Goal: Transaction & Acquisition: Purchase product/service

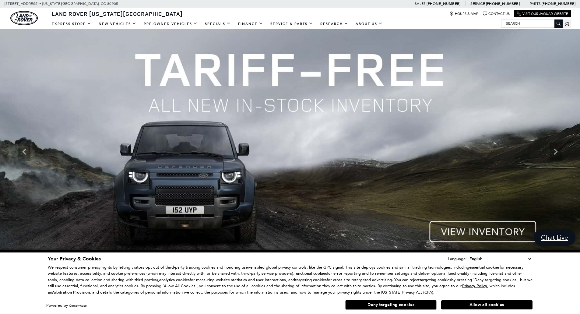
click at [468, 304] on button "Allow all cookies" at bounding box center [486, 304] width 91 height 9
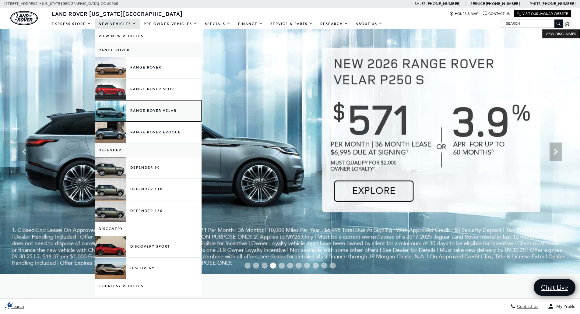
click at [146, 110] on link "Range Rover Velar" at bounding box center [148, 110] width 107 height 21
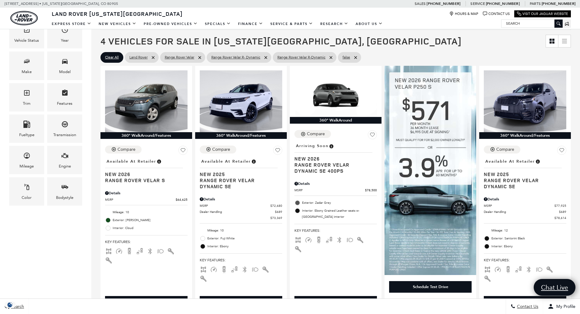
scroll to position [135, 0]
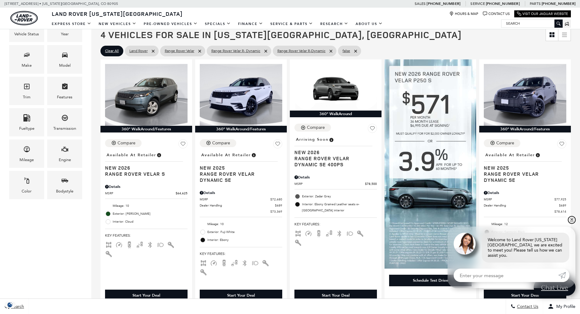
click at [573, 224] on link "✕" at bounding box center [571, 219] width 7 height 7
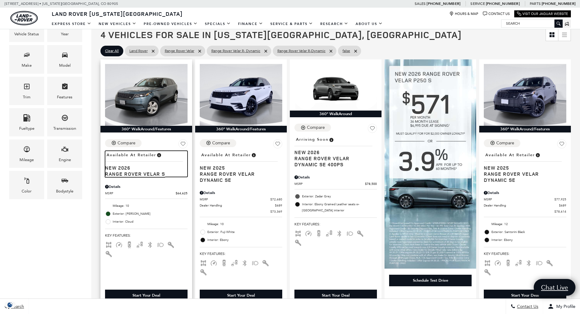
click at [136, 174] on span "Range Rover Velar S" at bounding box center [144, 174] width 78 height 6
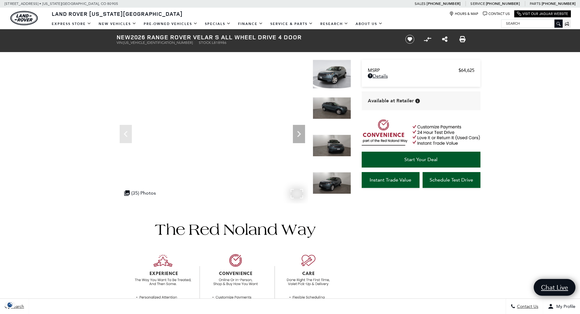
click at [136, 192] on div ".cls-1, .cls-3 { fill: #c50033; } .cls-1 { clip-rule: evenodd; } .cls-2 { clip-…" at bounding box center [140, 193] width 38 height 12
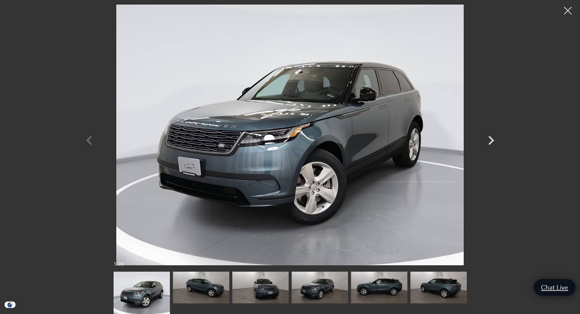
click at [206, 284] on img at bounding box center [201, 288] width 56 height 32
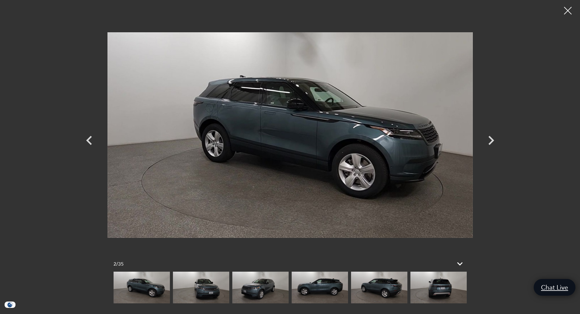
click at [196, 289] on img at bounding box center [201, 288] width 56 height 32
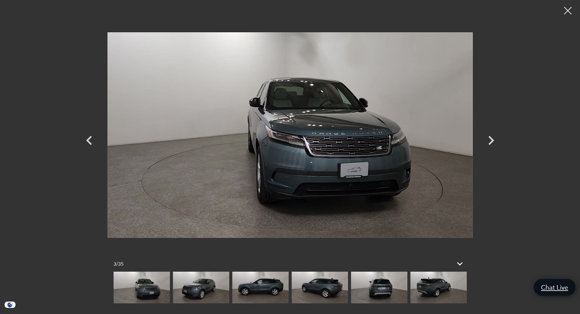
click at [213, 292] on img at bounding box center [201, 288] width 56 height 32
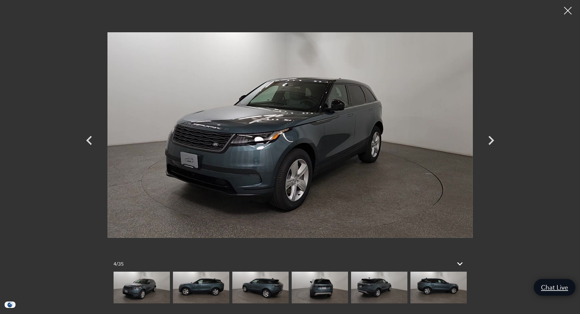
click at [213, 292] on img at bounding box center [201, 288] width 56 height 32
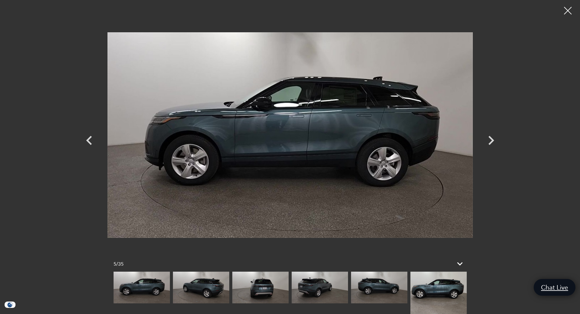
click at [213, 292] on img at bounding box center [201, 288] width 56 height 32
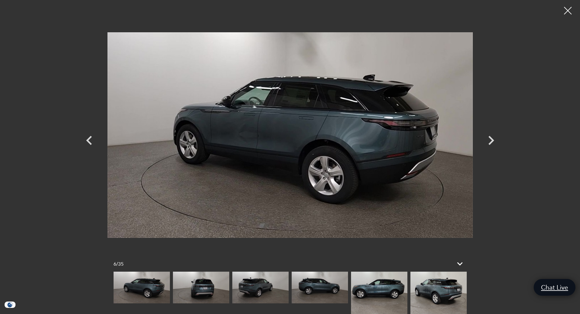
click at [213, 292] on img at bounding box center [201, 288] width 56 height 32
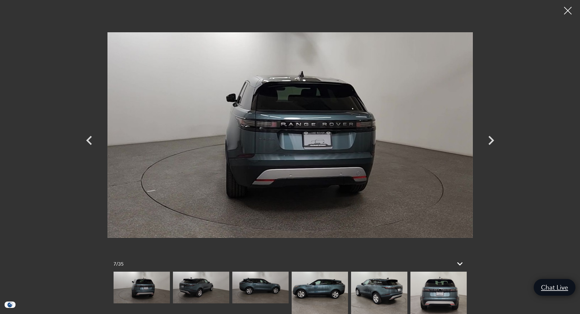
click at [213, 292] on img at bounding box center [201, 288] width 56 height 32
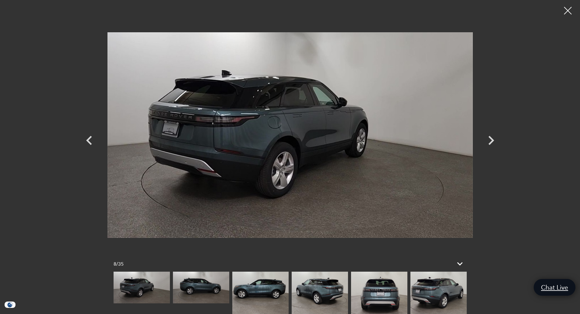
click at [213, 292] on img at bounding box center [201, 288] width 56 height 32
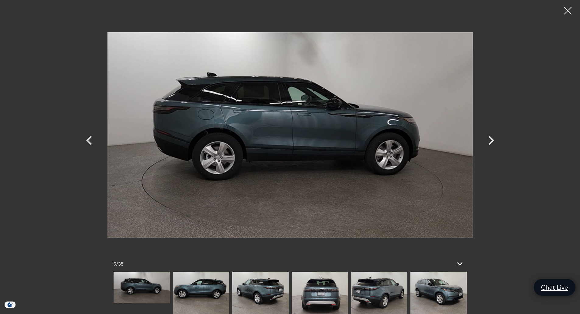
click at [213, 292] on img at bounding box center [201, 293] width 56 height 42
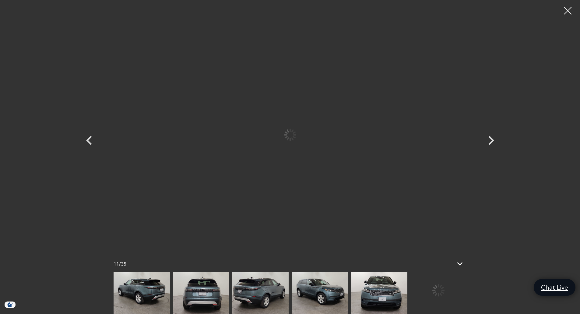
click at [170, 292] on img at bounding box center [142, 293] width 56 height 42
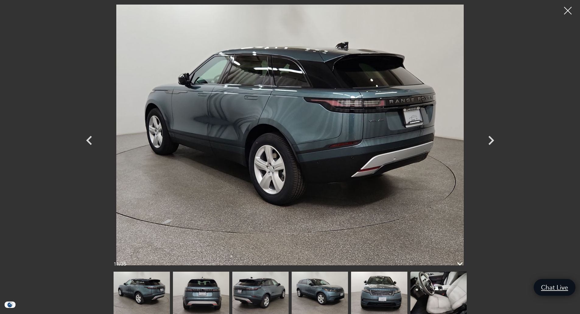
click at [213, 292] on img at bounding box center [201, 293] width 56 height 42
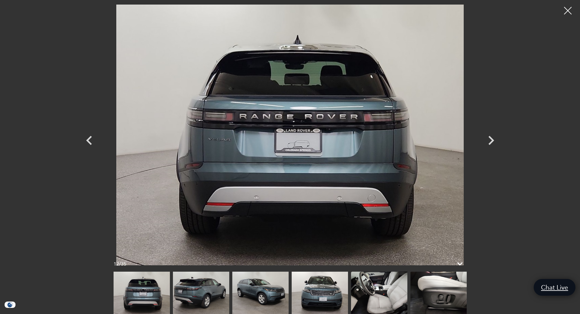
click at [213, 292] on img at bounding box center [201, 293] width 56 height 42
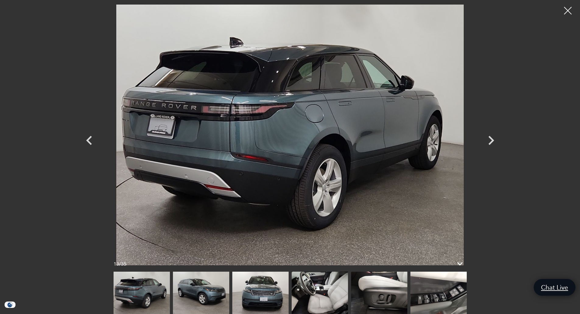
click at [213, 292] on img at bounding box center [201, 293] width 56 height 42
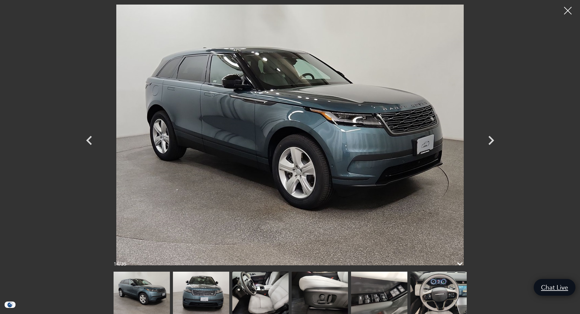
click at [213, 292] on img at bounding box center [201, 293] width 56 height 42
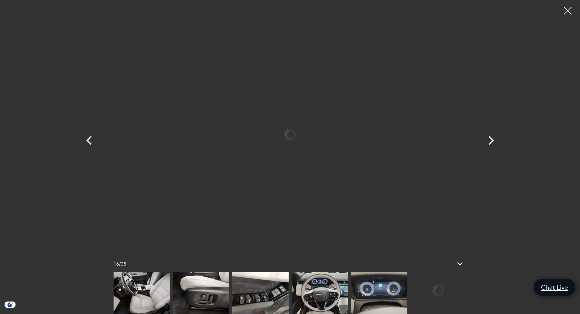
click at [170, 292] on img at bounding box center [142, 293] width 56 height 42
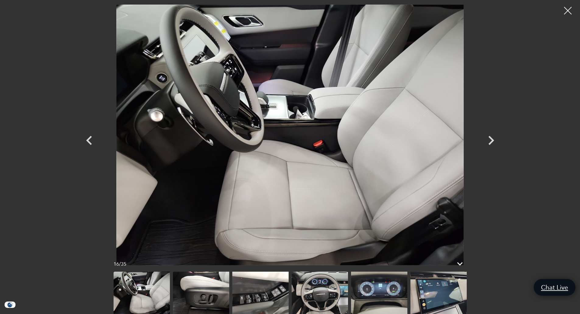
click at [311, 298] on img at bounding box center [320, 293] width 56 height 42
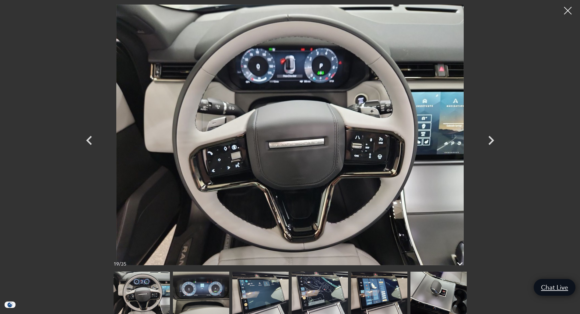
click at [256, 301] on img at bounding box center [260, 293] width 56 height 42
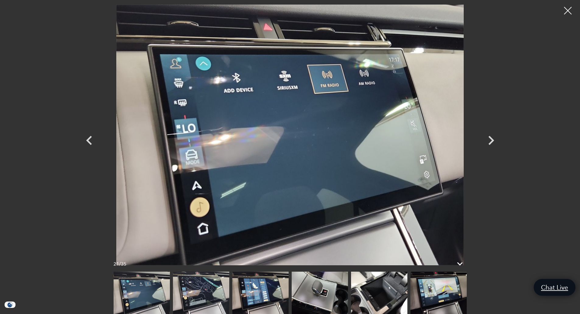
click at [305, 294] on img at bounding box center [320, 293] width 56 height 42
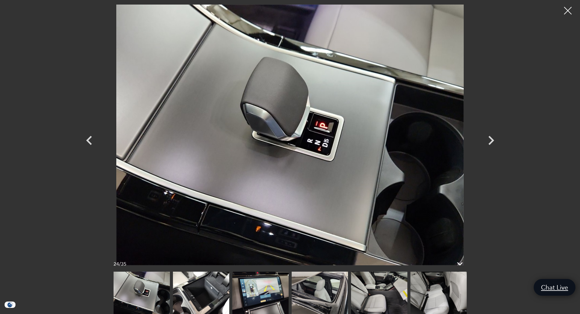
click at [394, 289] on img at bounding box center [379, 293] width 56 height 42
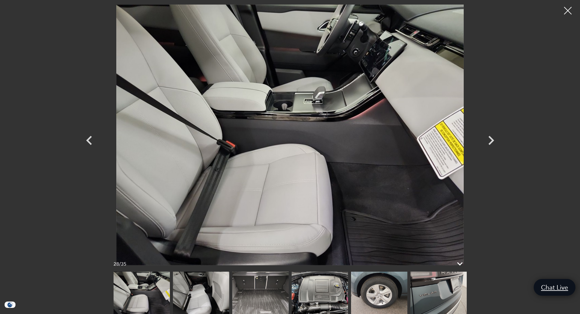
click at [426, 286] on img at bounding box center [439, 293] width 56 height 42
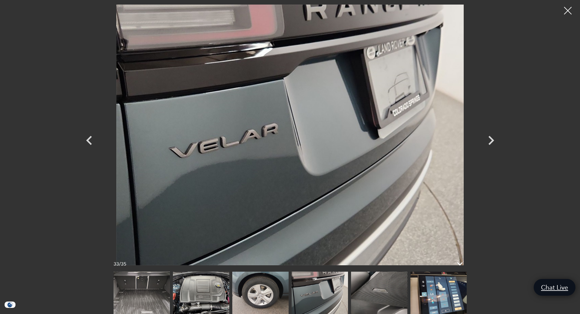
click at [433, 294] on img at bounding box center [439, 293] width 56 height 42
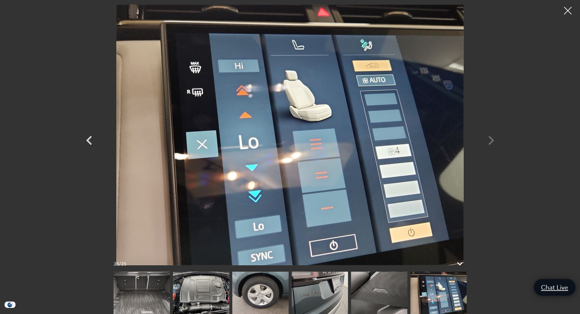
click at [433, 294] on img at bounding box center [439, 293] width 56 height 42
